Goal: Find specific page/section: Find specific page/section

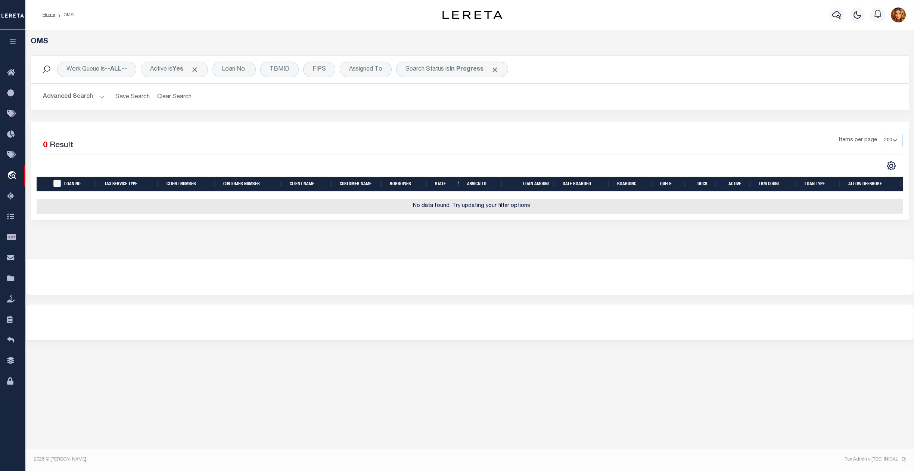
select select "200"
click at [6, 72] on link "Home" at bounding box center [12, 73] width 25 height 21
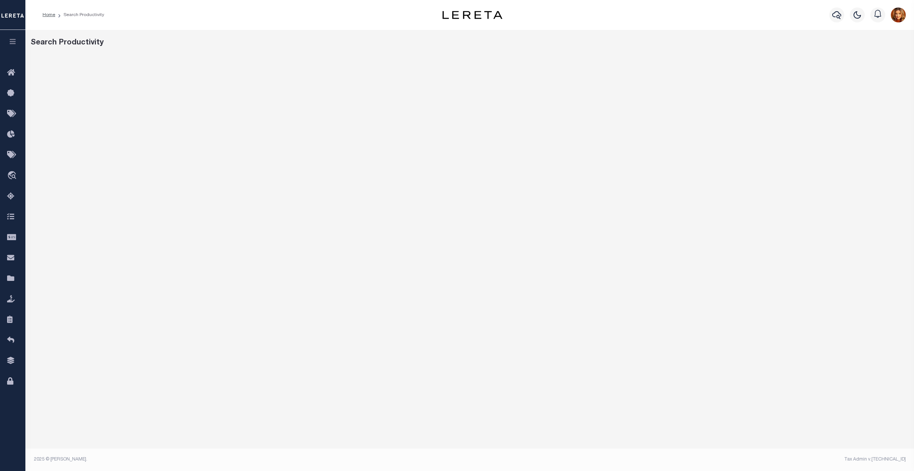
click at [397, 53] on div "Search Productivity" at bounding box center [469, 249] width 889 height 439
